Goal: Task Accomplishment & Management: Complete application form

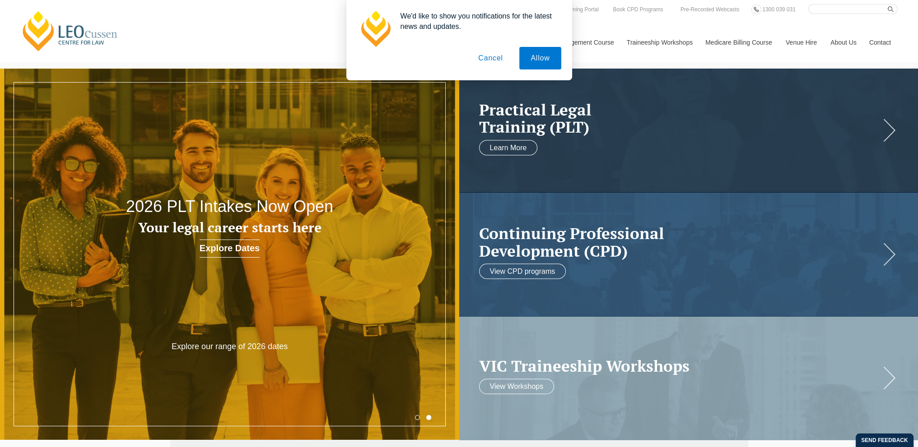
click at [531, 60] on button "Allow" at bounding box center [540, 58] width 42 height 23
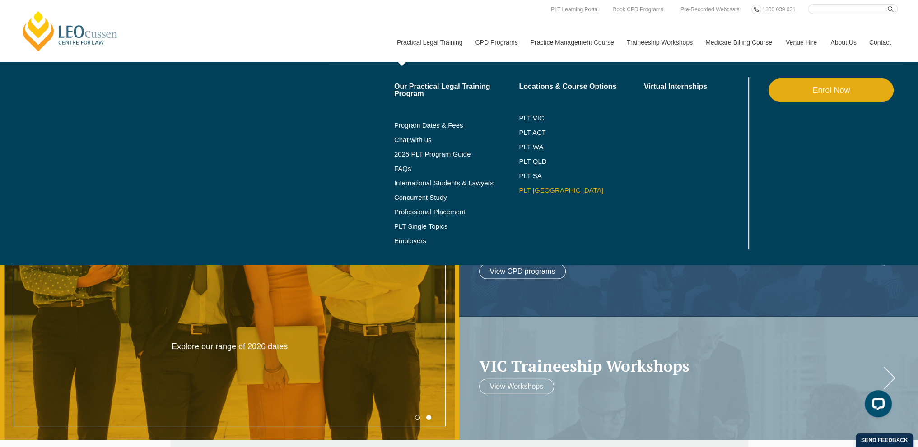
click at [529, 190] on link "PLT [GEOGRAPHIC_DATA]" at bounding box center [581, 190] width 125 height 7
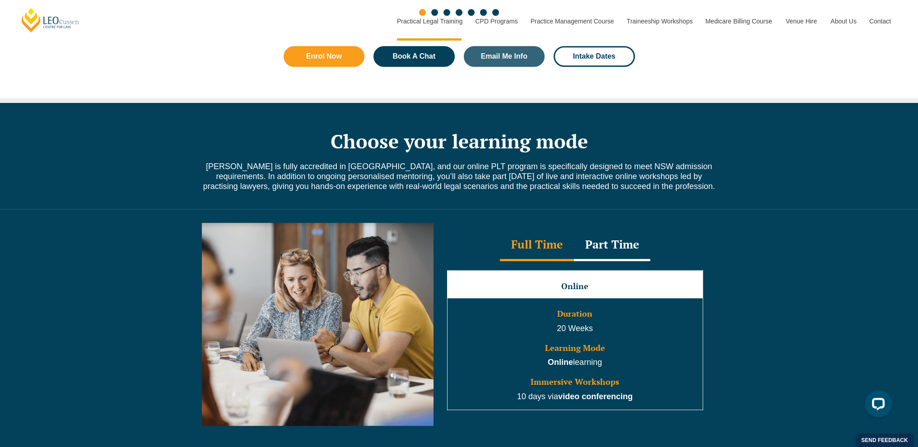
scroll to position [722, 0]
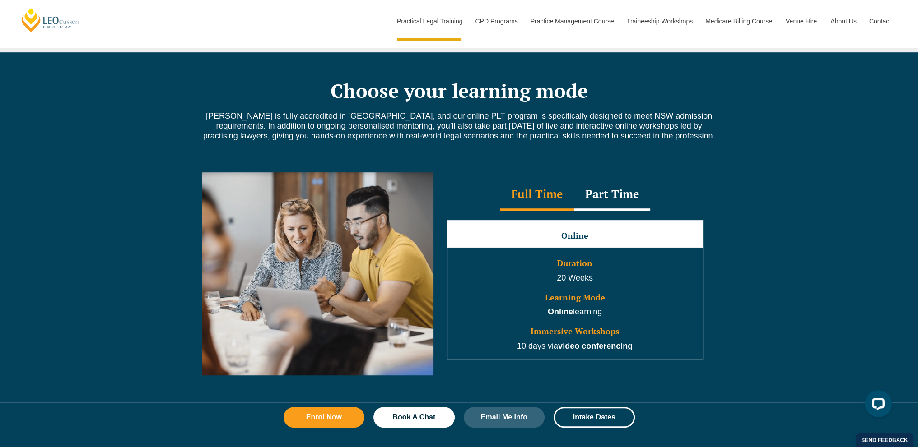
click at [530, 202] on div "Full Time" at bounding box center [537, 195] width 74 height 32
click at [627, 208] on div "Part Time" at bounding box center [612, 195] width 76 height 32
click at [544, 195] on div "Full Time" at bounding box center [537, 195] width 74 height 32
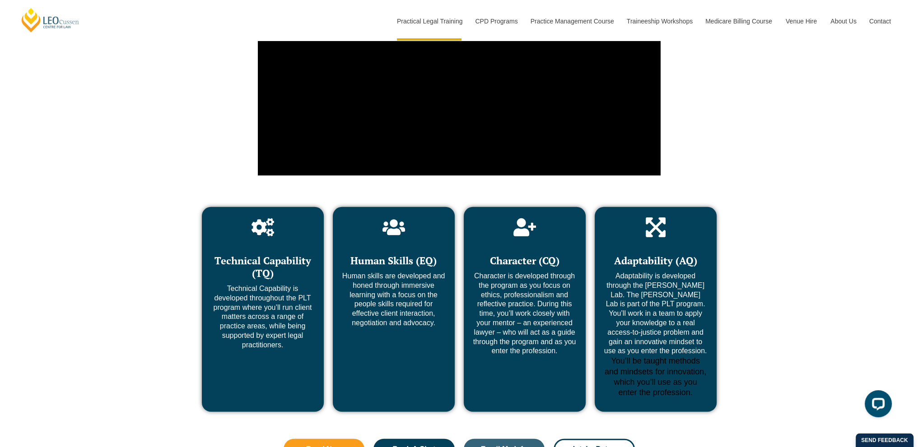
scroll to position [3567, 0]
